Goal: Task Accomplishment & Management: Manage account settings

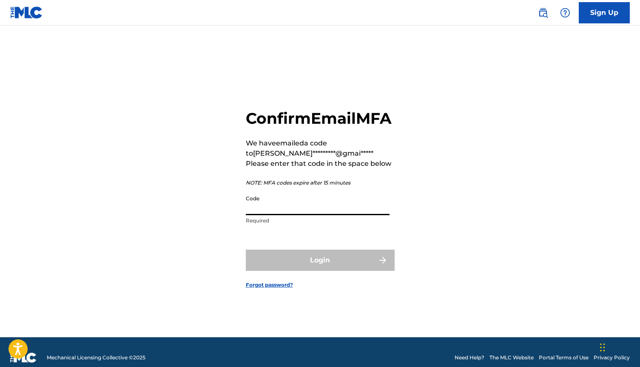
click at [274, 214] on input "Code" at bounding box center [318, 203] width 144 height 24
paste input "451841"
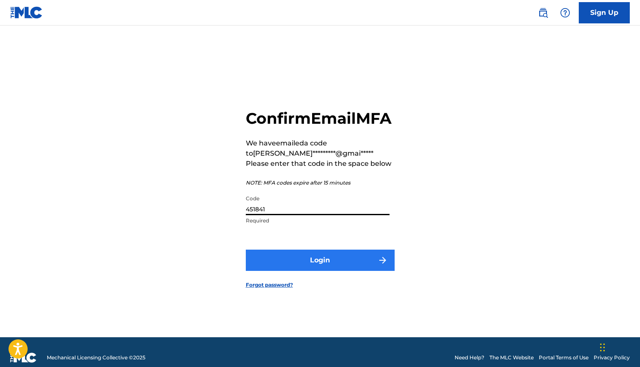
type input "451841"
click at [294, 261] on button "Login" at bounding box center [320, 260] width 149 height 21
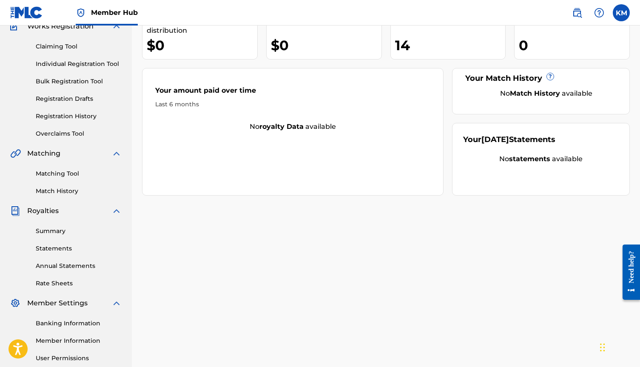
scroll to position [83, 0]
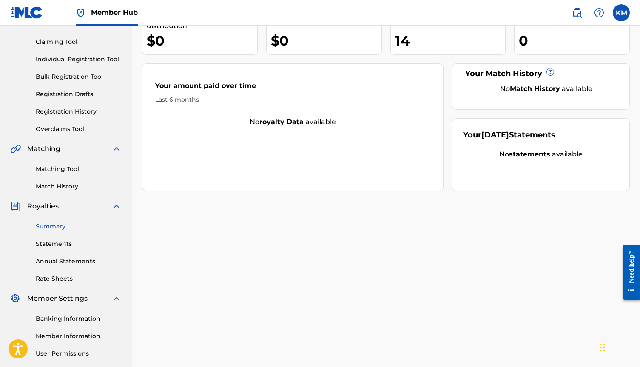
click at [59, 230] on link "Summary" at bounding box center [79, 226] width 86 height 9
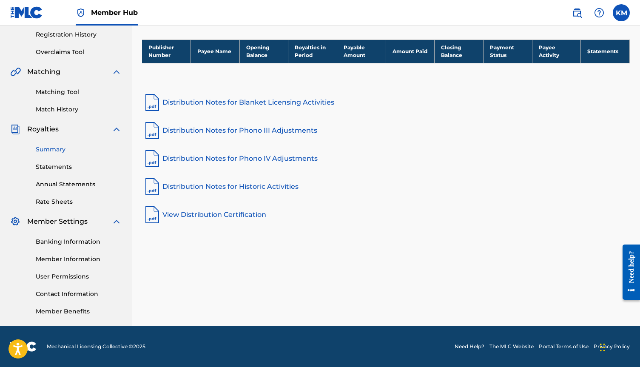
scroll to position [160, 0]
click at [204, 214] on link "View Distribution Certification" at bounding box center [386, 215] width 488 height 20
click at [63, 168] on link "Statements" at bounding box center [79, 167] width 86 height 9
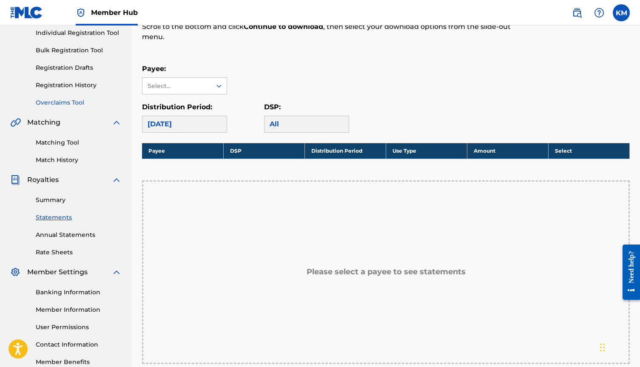
scroll to position [138, 0]
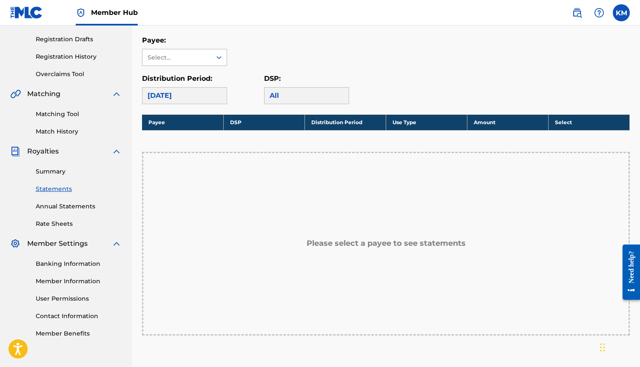
click at [198, 63] on div "Select..." at bounding box center [177, 57] width 69 height 16
click at [276, 41] on div "Payee: Use Up and Down to choose options, press Enter to select the currently f…" at bounding box center [386, 50] width 488 height 31
click at [70, 133] on link "Match History" at bounding box center [79, 131] width 86 height 9
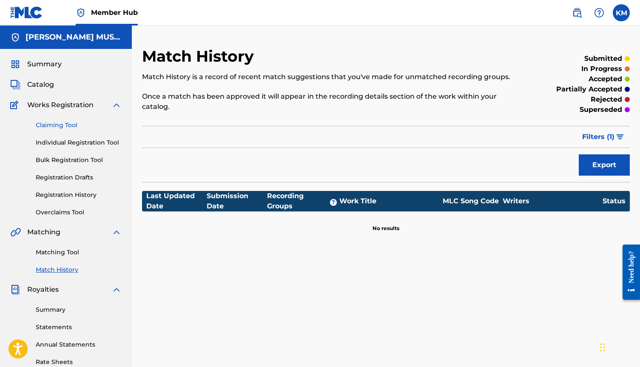
click at [66, 128] on link "Claiming Tool" at bounding box center [79, 125] width 86 height 9
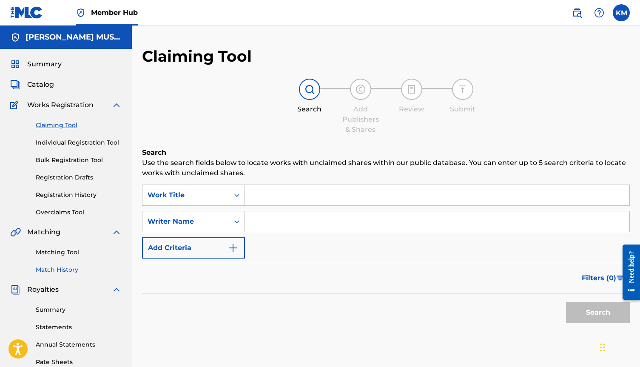
click at [74, 271] on link "Match History" at bounding box center [79, 269] width 86 height 9
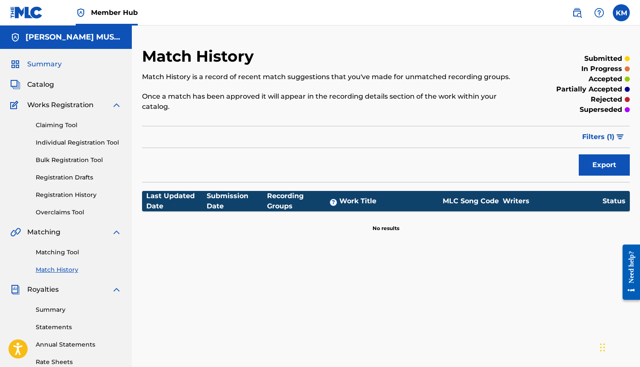
click at [58, 63] on span "Summary" at bounding box center [44, 64] width 34 height 10
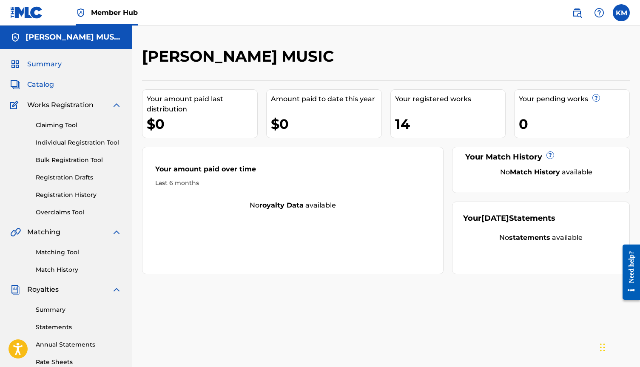
click at [50, 86] on span "Catalog" at bounding box center [40, 85] width 27 height 10
